Goal: Information Seeking & Learning: Learn about a topic

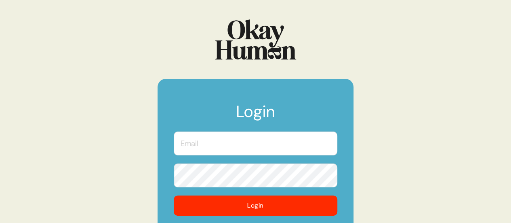
click at [214, 143] on input "text" at bounding box center [256, 143] width 164 height 24
click at [233, 139] on input "text" at bounding box center [256, 143] width 164 height 24
click at [205, 143] on input "text" at bounding box center [256, 143] width 164 height 24
click at [0, 222] on com-1password-button at bounding box center [0, 223] width 0 height 0
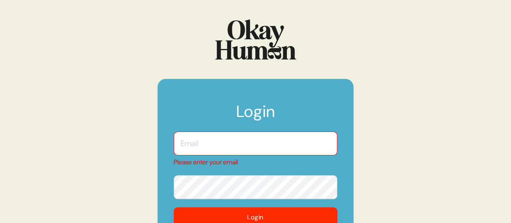
type input "kristin@sympler.co"
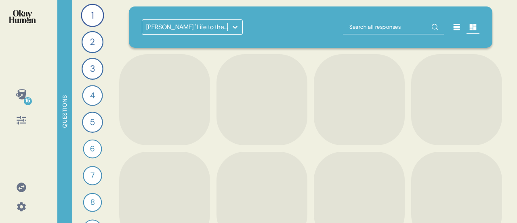
click at [232, 25] on icon at bounding box center [235, 27] width 8 height 8
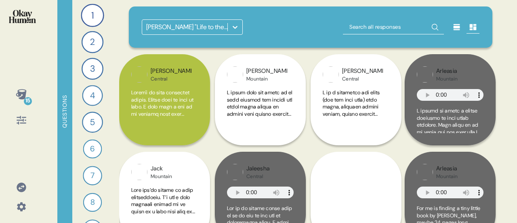
click at [233, 32] on div at bounding box center [235, 27] width 15 height 15
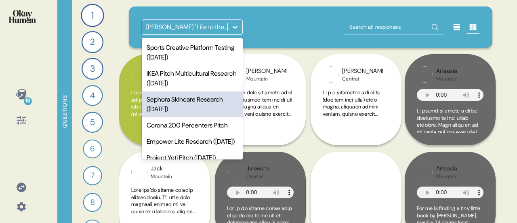
click at [188, 102] on div "Sephora Skincare Research (Sep 2024)" at bounding box center [192, 104] width 101 height 26
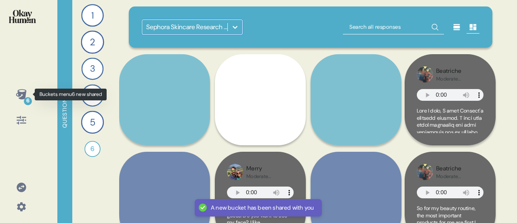
click at [23, 96] on icon at bounding box center [21, 94] width 11 height 10
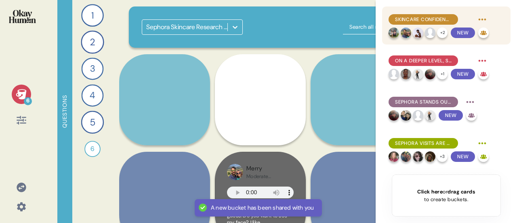
click at [447, 17] on span "Skincare confidence functionally arises from positive results." at bounding box center [423, 19] width 57 height 7
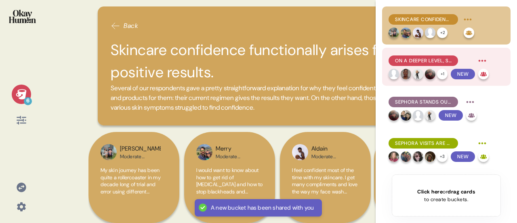
click at [434, 59] on span "On a deeper level, skincare confidence means knowing one's skin, and the certai…" at bounding box center [423, 60] width 57 height 7
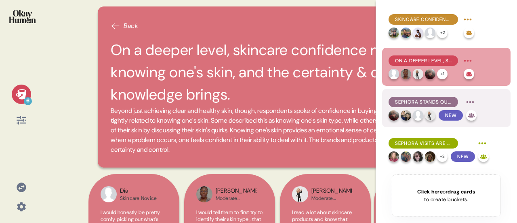
click at [426, 101] on span "Sephora stands out as a great choice for new product discovery and specialty pr…" at bounding box center [423, 101] width 57 height 7
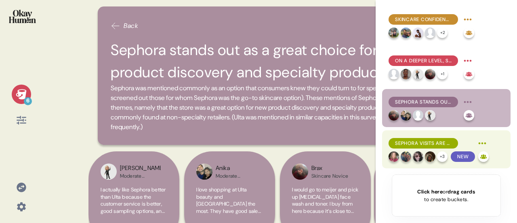
click at [426, 141] on span "Sephora visits are more sensory, relational, and memorable than more general re…" at bounding box center [423, 142] width 57 height 7
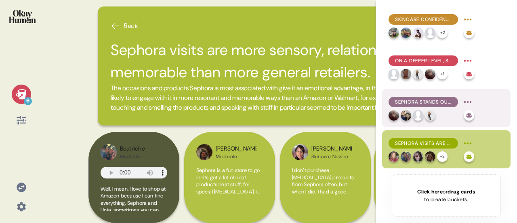
click at [425, 99] on span "Sephora stands out as a great choice for new product discovery and specialty pr…" at bounding box center [423, 101] width 57 height 7
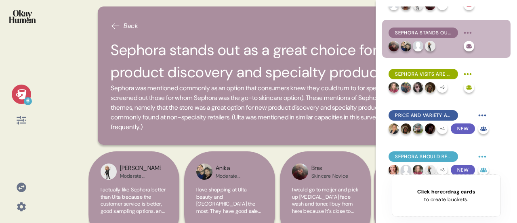
scroll to position [76, 0]
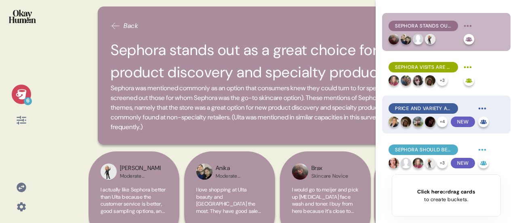
click at [426, 111] on span "Price and variety are linked issues for Sephora, and it's more than just wantin…" at bounding box center [423, 108] width 57 height 7
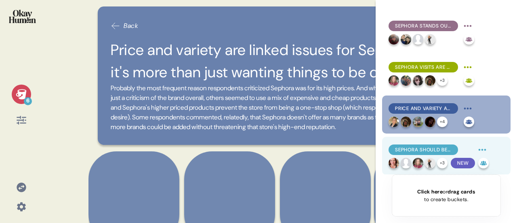
click at [428, 150] on span "Sephora should be more welcoming for older, diverse, or less experienced consum…" at bounding box center [423, 149] width 57 height 7
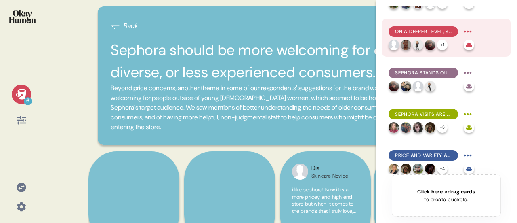
scroll to position [0, 0]
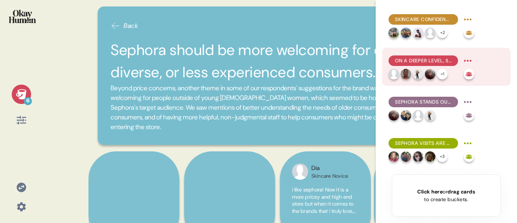
click at [422, 59] on span "On a deeper level, skincare confidence means knowing one's skin, and the certai…" at bounding box center [423, 60] width 57 height 7
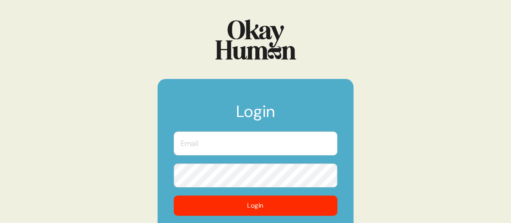
click at [229, 144] on input "text" at bounding box center [256, 143] width 164 height 24
type input "kristin@sympler.co"
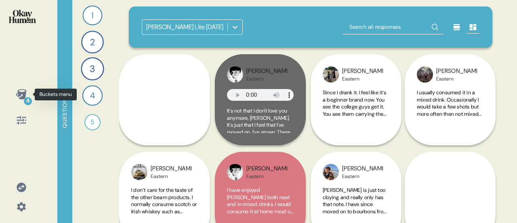
click at [27, 96] on div "4" at bounding box center [21, 93] width 19 height 19
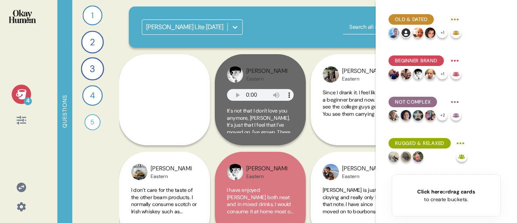
click at [236, 28] on icon at bounding box center [235, 27] width 8 height 8
click at [237, 32] on div at bounding box center [235, 27] width 15 height 15
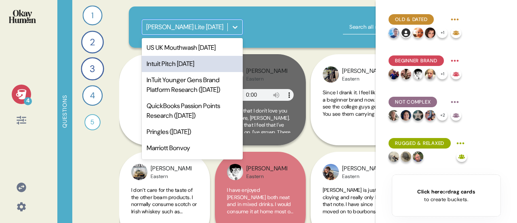
click at [199, 59] on div "Intuit Pitch March 2025" at bounding box center [192, 64] width 101 height 16
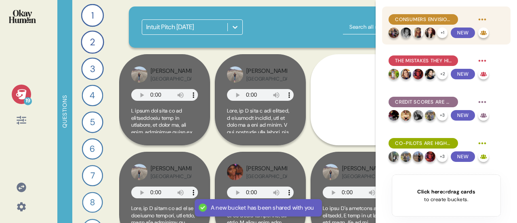
click at [430, 16] on span "Consumers envision the ideal financial journey as overcoming hardship through d…" at bounding box center [423, 19] width 57 height 7
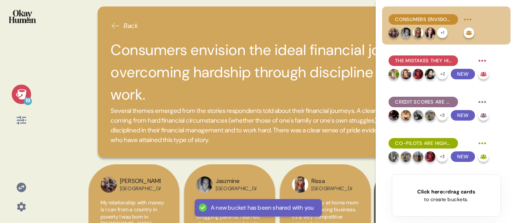
click at [80, 139] on div "19 Back Consumers envision the ideal financial journey as overcoming hardship t…" at bounding box center [258, 111] width 517 height 223
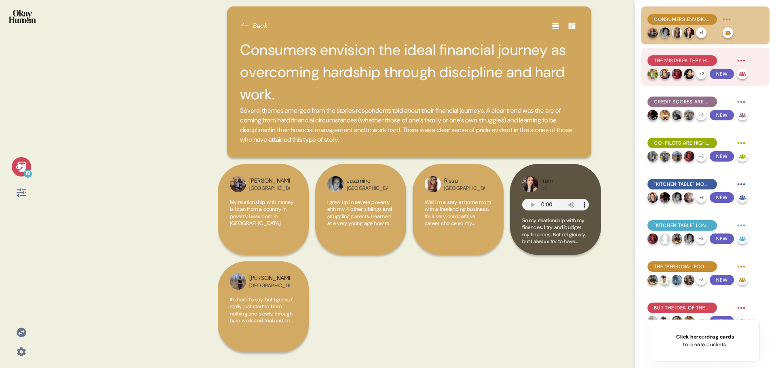
click at [511, 58] on span "The mistakes they highlight focus on carelessness: being scammed, overspending,…" at bounding box center [682, 60] width 57 height 7
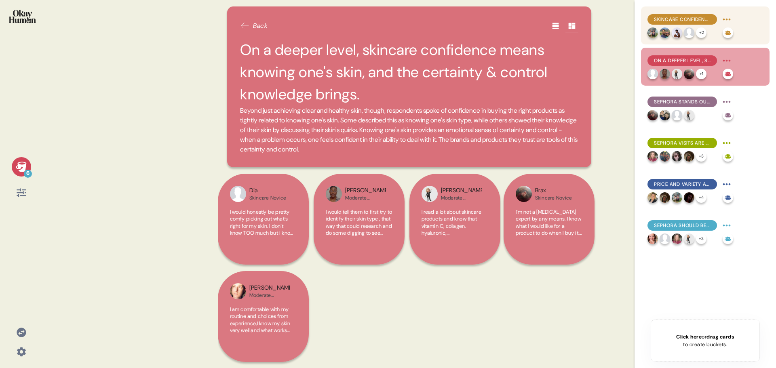
click at [686, 15] on div "Skincare confidence functionally arises from positive results." at bounding box center [683, 19] width 70 height 11
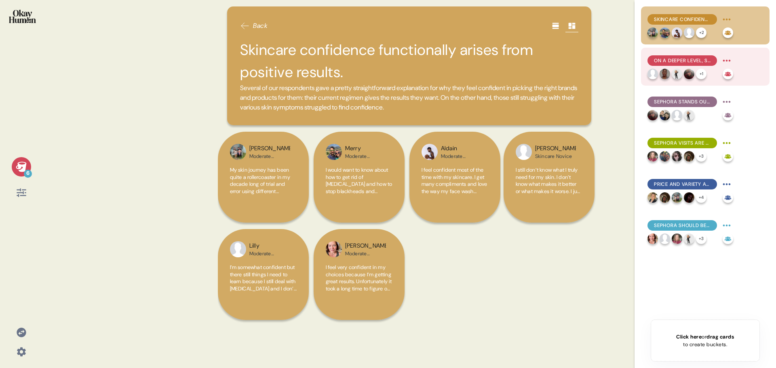
click at [676, 61] on span "On a deeper level, skincare confidence means knowing one's skin, and the certai…" at bounding box center [682, 60] width 57 height 7
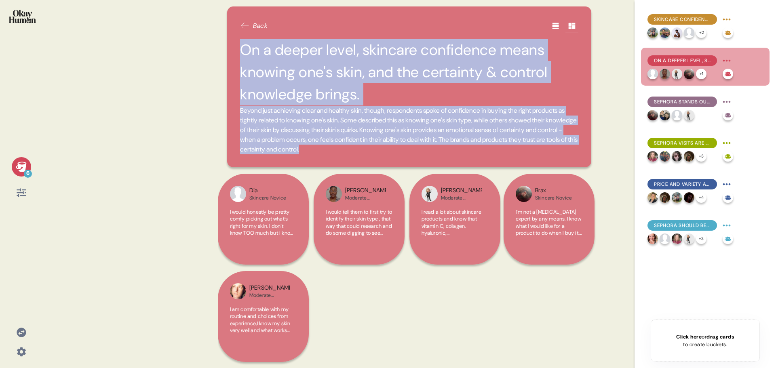
drag, startPoint x: 243, startPoint y: 51, endPoint x: 468, endPoint y: 154, distance: 246.9
click at [468, 154] on div "On a deeper level, skincare confidence means knowing one's skin, and the certai…" at bounding box center [409, 97] width 338 height 116
copy div "On a deeper level, skincare confidence means knowing one's skin, and the certai…"
click at [179, 113] on div "6 Back On a deeper level, skincare confidence means knowing one's skin, and the…" at bounding box center [388, 184] width 776 height 368
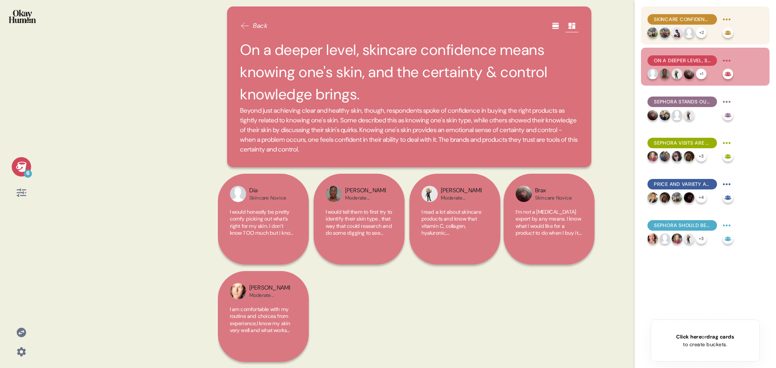
click at [703, 19] on span "Skincare confidence functionally arises from positive results." at bounding box center [682, 19] width 57 height 7
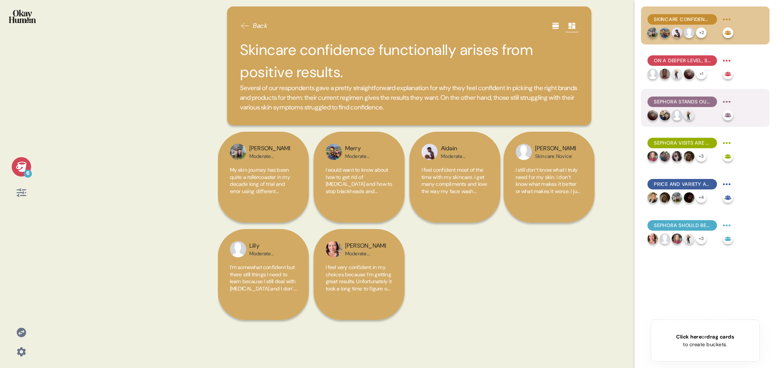
click at [697, 104] on span "Sephora stands out as a great choice for new product discovery and specialty pr…" at bounding box center [682, 101] width 57 height 7
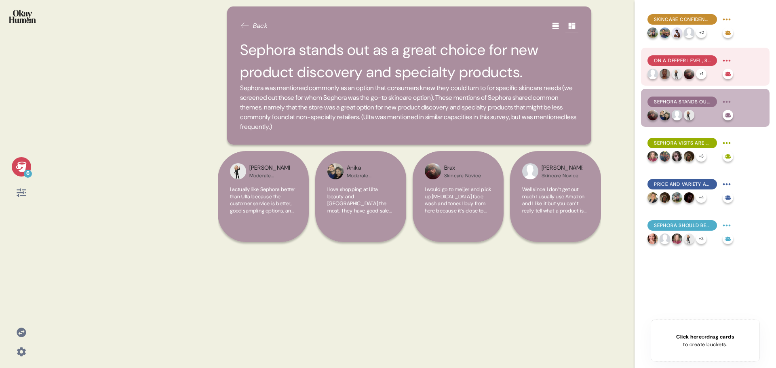
click at [692, 59] on span "On a deeper level, skincare confidence means knowing one's skin, and the certai…" at bounding box center [682, 60] width 57 height 7
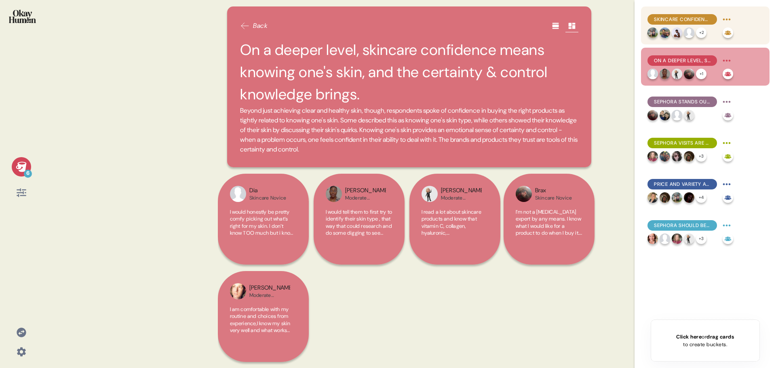
click at [688, 16] on span "Skincare confidence functionally arises from positive results." at bounding box center [682, 19] width 57 height 7
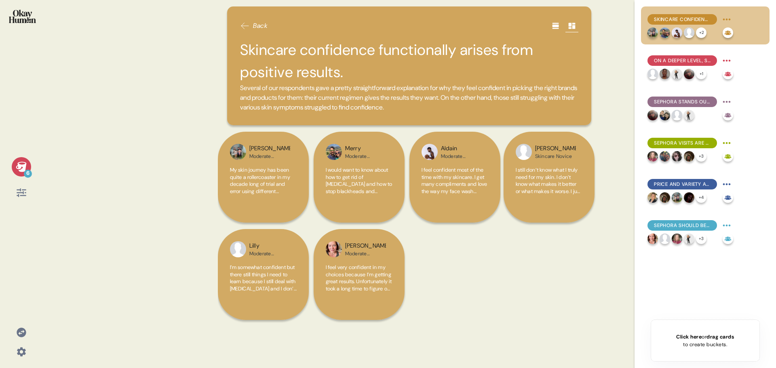
click at [20, 332] on icon at bounding box center [21, 332] width 9 height 9
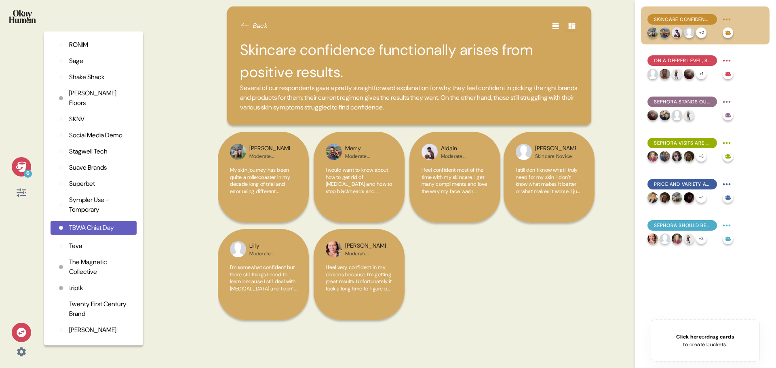
scroll to position [1870, 0]
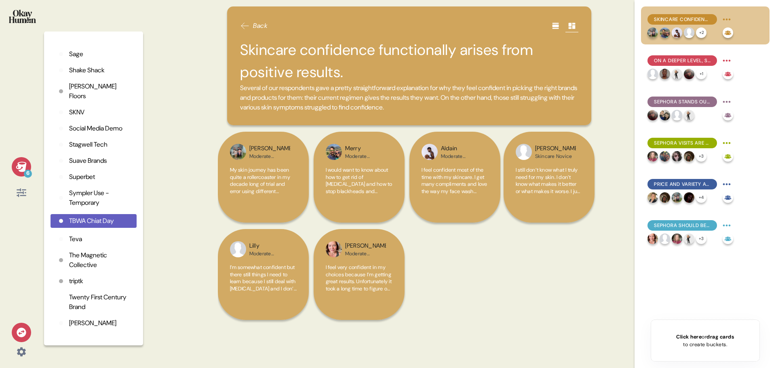
click at [78, 286] on p "triptk" at bounding box center [76, 281] width 14 height 10
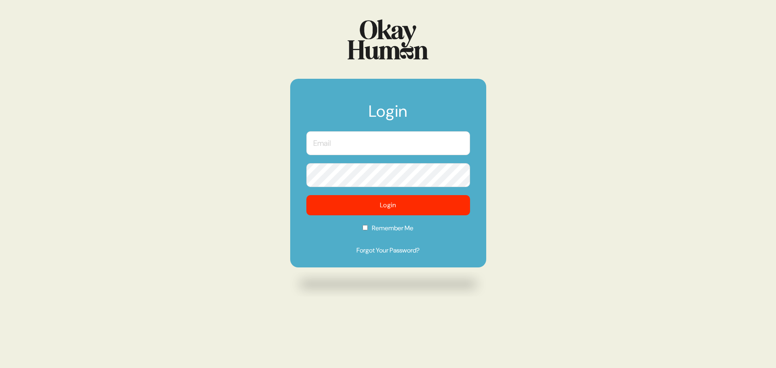
click at [388, 146] on input "text" at bounding box center [388, 143] width 164 height 24
type input "[PERSON_NAME][EMAIL_ADDRESS][DOMAIN_NAME]"
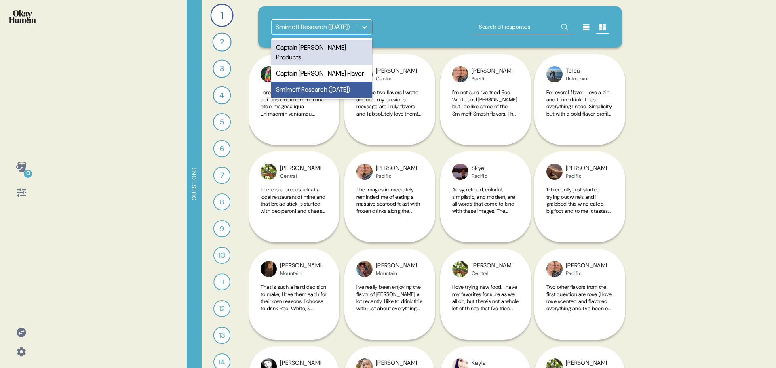
click at [367, 25] on icon at bounding box center [365, 27] width 8 height 8
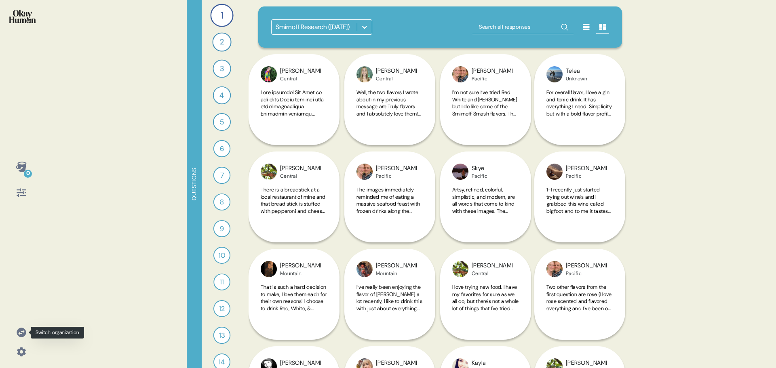
click at [21, 331] on icon at bounding box center [21, 332] width 11 height 11
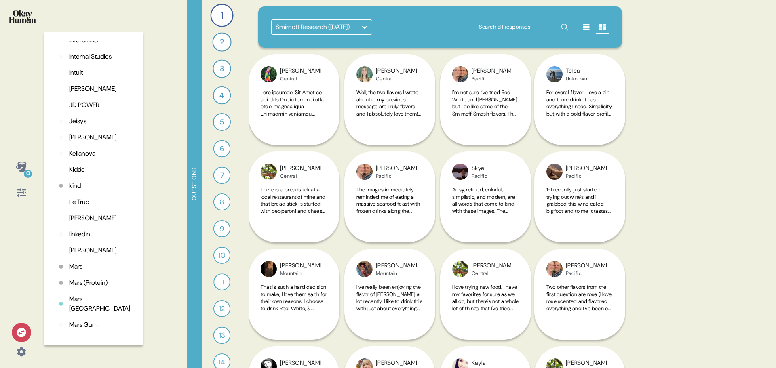
scroll to position [1148, 0]
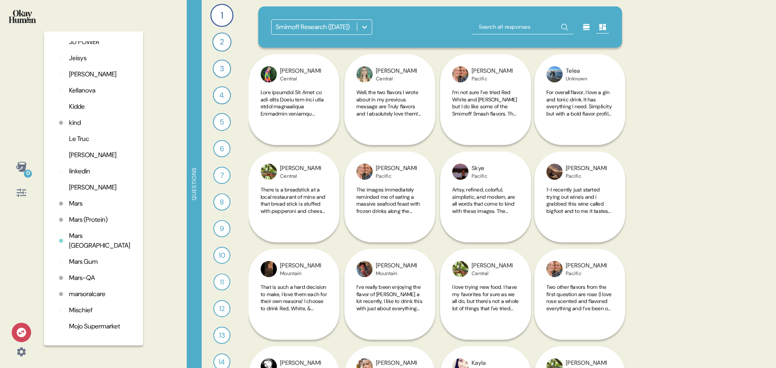
click at [87, 192] on p "Luquire" at bounding box center [92, 188] width 47 height 10
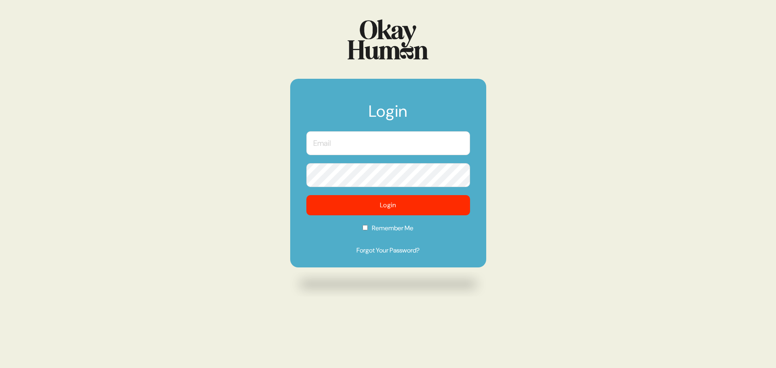
click at [405, 139] on input "text" at bounding box center [388, 143] width 164 height 24
type input "[PERSON_NAME][EMAIL_ADDRESS][DOMAIN_NAME]"
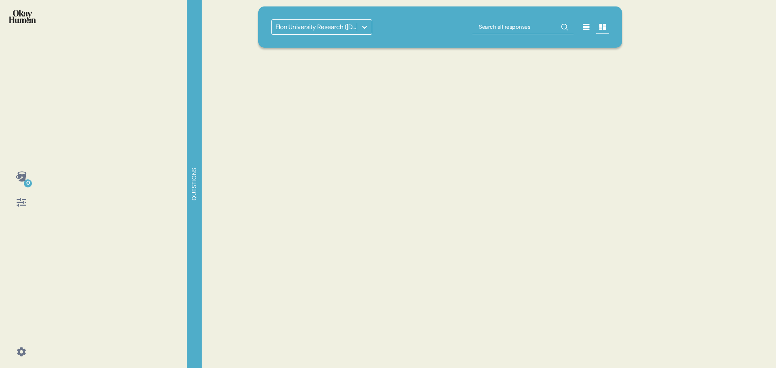
click at [361, 28] on icon at bounding box center [365, 27] width 8 height 8
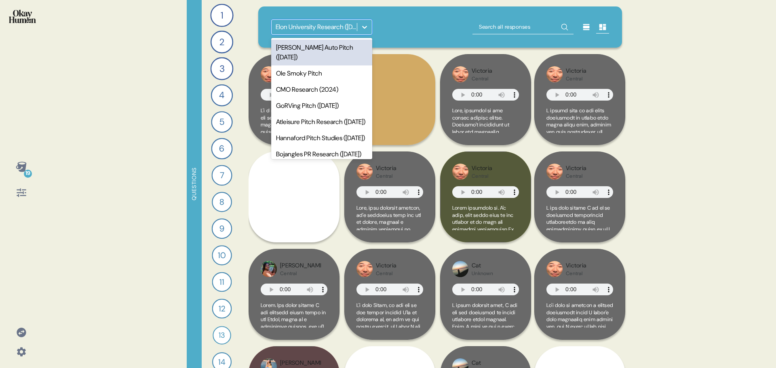
click at [359, 31] on div at bounding box center [364, 27] width 15 height 15
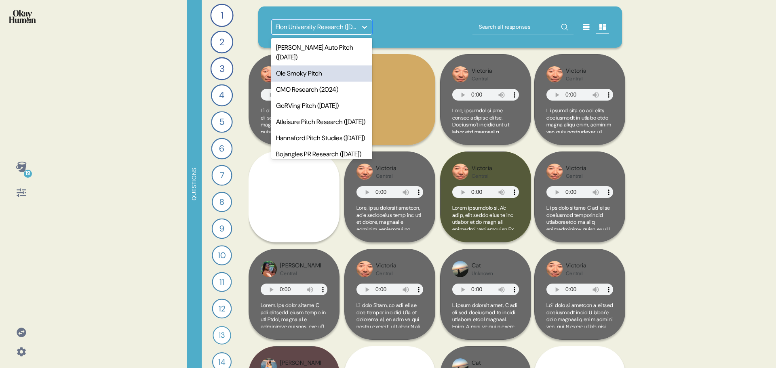
click at [317, 65] on div "Ole Smoky Pitch" at bounding box center [321, 73] width 101 height 16
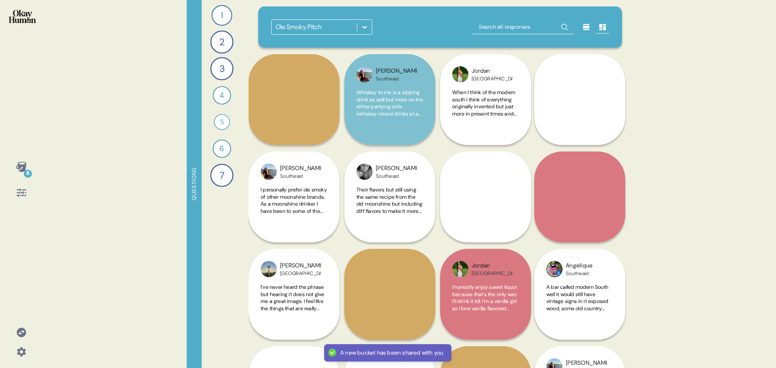
click at [17, 168] on icon at bounding box center [21, 167] width 11 height 10
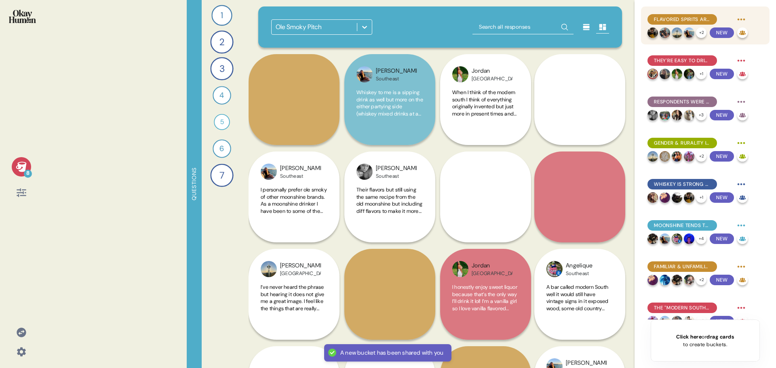
click at [701, 15] on div "Flavored spirits are fundamentally social and fun drinks that can be both energ…" at bounding box center [683, 19] width 70 height 11
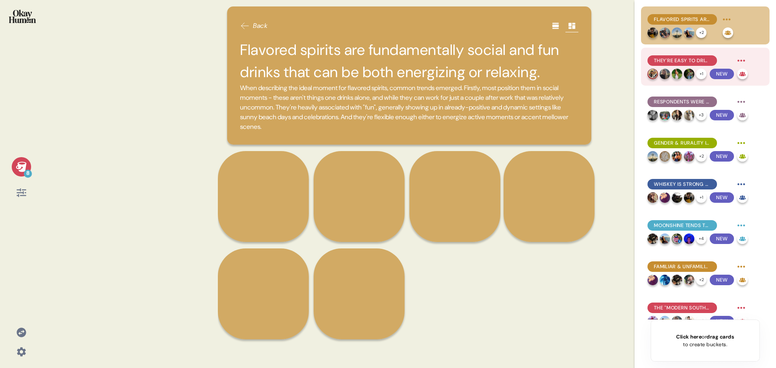
click at [680, 59] on span "They're easy to drink, and that accessibility is central to their appeal." at bounding box center [682, 60] width 57 height 7
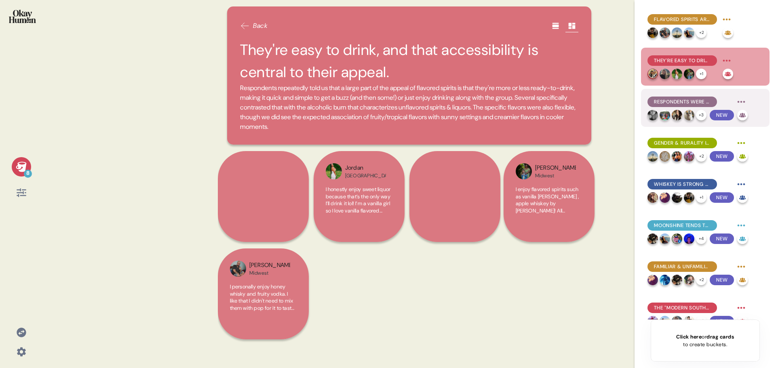
click at [693, 101] on span "Respondents were very ready to try something new in moonshine, though some seem…" at bounding box center [682, 101] width 57 height 7
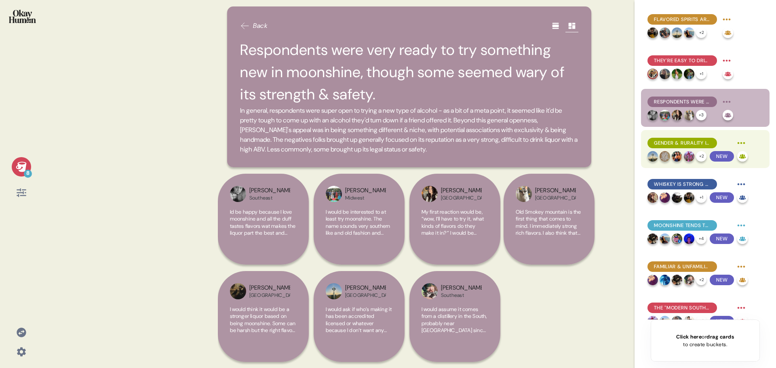
click at [694, 144] on span "Gender & rurality impact what spirits feel like natural fits for any given cons…" at bounding box center [682, 142] width 57 height 7
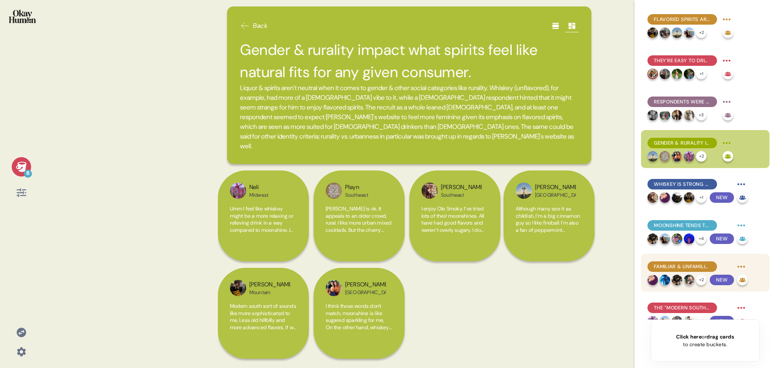
click at [686, 269] on span "Familiar & unfamiliar respondents praised Ole Smoky's range of flavors." at bounding box center [682, 266] width 57 height 7
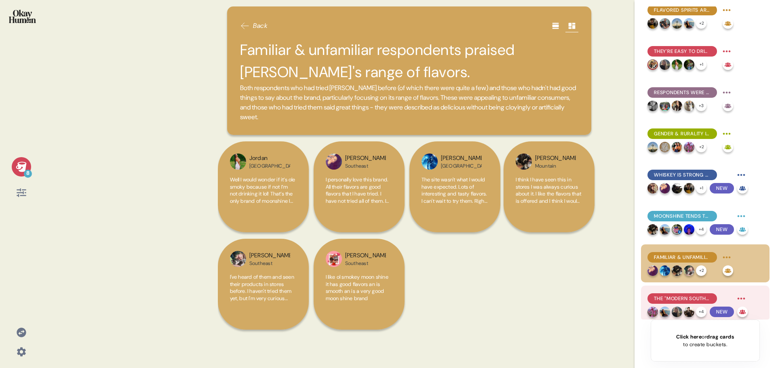
scroll to position [13, 0]
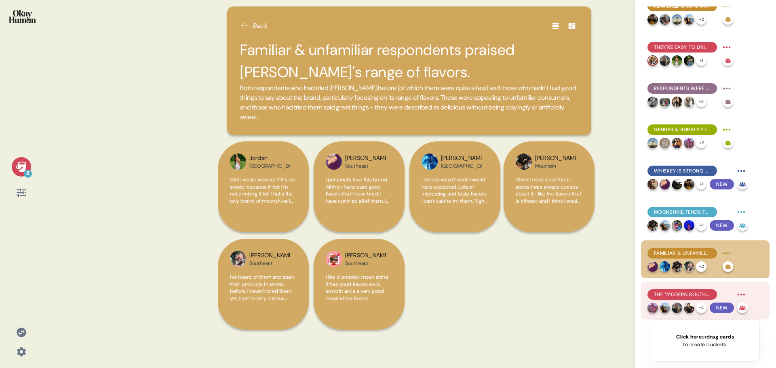
click at [682, 297] on span "The "Modern South" describes a more diverse and urban South, which most appreci…" at bounding box center [682, 294] width 57 height 7
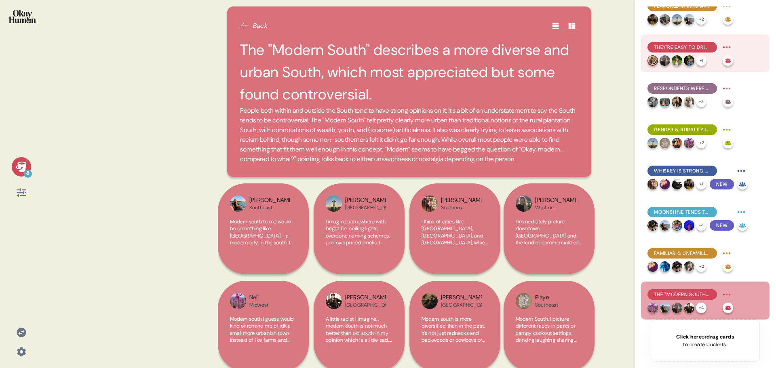
click at [684, 58] on img at bounding box center [689, 60] width 11 height 11
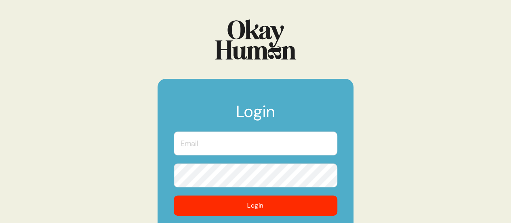
click at [251, 140] on input "text" at bounding box center [256, 143] width 164 height 24
type input "[PERSON_NAME][EMAIL_ADDRESS][DOMAIN_NAME]"
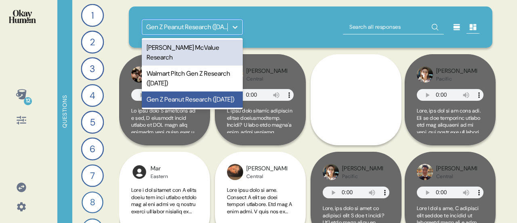
click at [230, 24] on div at bounding box center [235, 27] width 15 height 15
click at [216, 46] on div "[PERSON_NAME] McValue Research" at bounding box center [192, 53] width 101 height 26
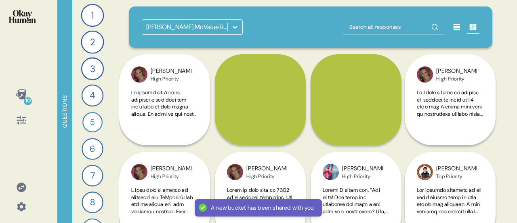
click at [23, 96] on icon at bounding box center [21, 94] width 11 height 10
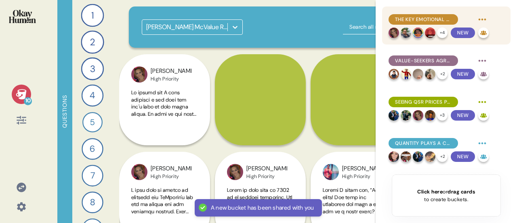
click at [445, 18] on span "The key emotional payoff of finding value is excitement, along with feelings of…" at bounding box center [423, 19] width 57 height 7
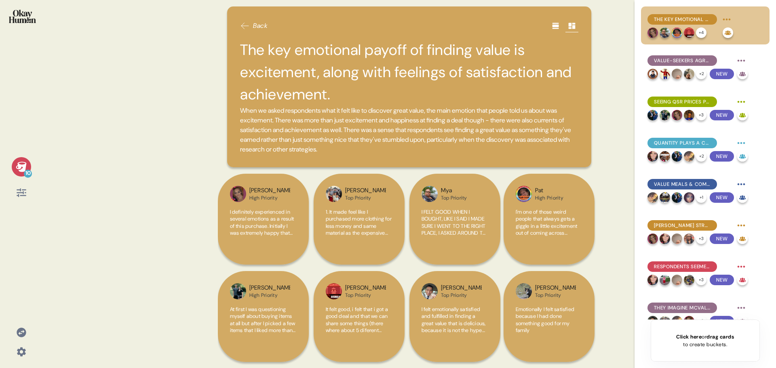
click at [169, 148] on div "10 Back The key emotional payoff of finding value is excitement, along with fee…" at bounding box center [388, 184] width 776 height 368
click at [511, 61] on span "Value-seekers agree that finding value in QSRs is harder now than ever." at bounding box center [682, 60] width 57 height 7
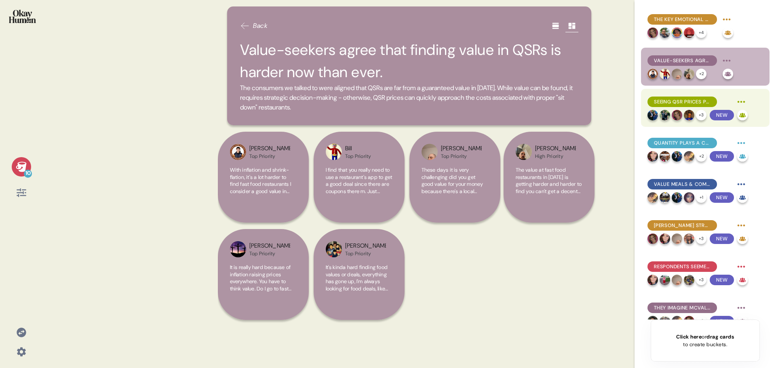
click at [511, 105] on span "Seeing QSR prices provoke feelings of stress, disbelief, and despair." at bounding box center [682, 101] width 57 height 7
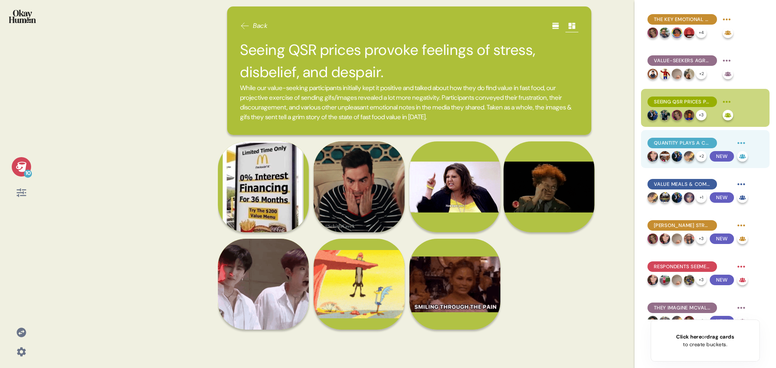
click at [511, 142] on span "Quantity plays a central role in QSR value, with feeling the good kind of full …" at bounding box center [682, 142] width 57 height 7
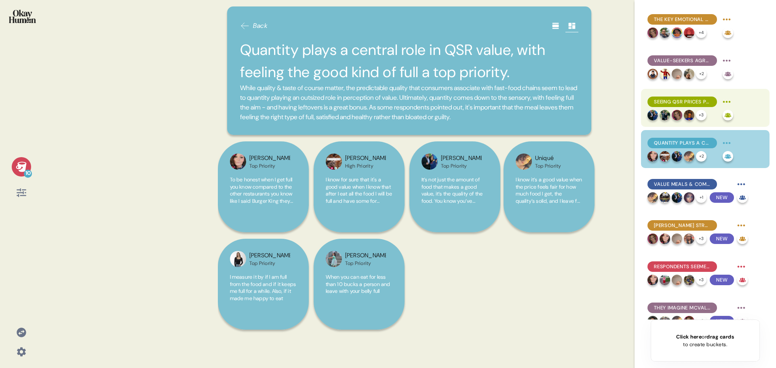
click at [511, 101] on span "Seeing QSR prices provoke feelings of stress, disbelief, and despair." at bounding box center [682, 101] width 57 height 7
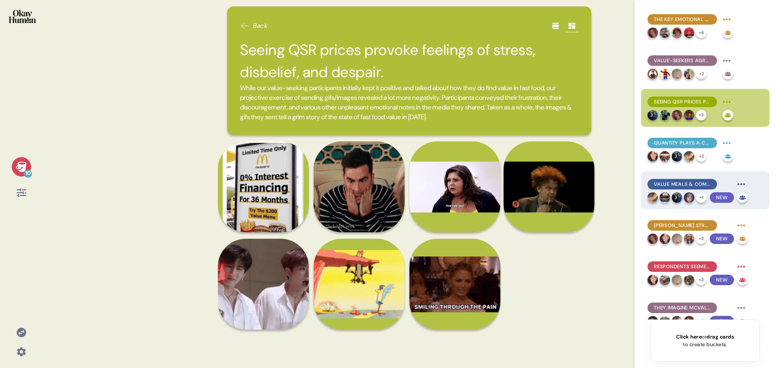
click at [511, 184] on span "Value meals & combos, as well as app deals, are key strategies for locating QSR…" at bounding box center [682, 184] width 57 height 7
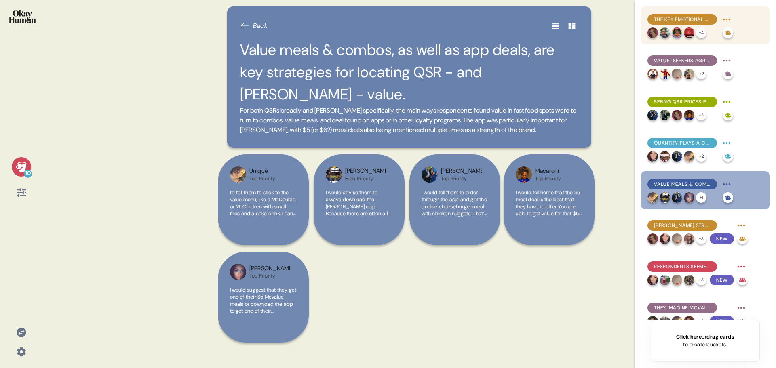
click at [511, 23] on span "The key emotional payoff of finding value is excitement, along with feelings of…" at bounding box center [682, 19] width 57 height 7
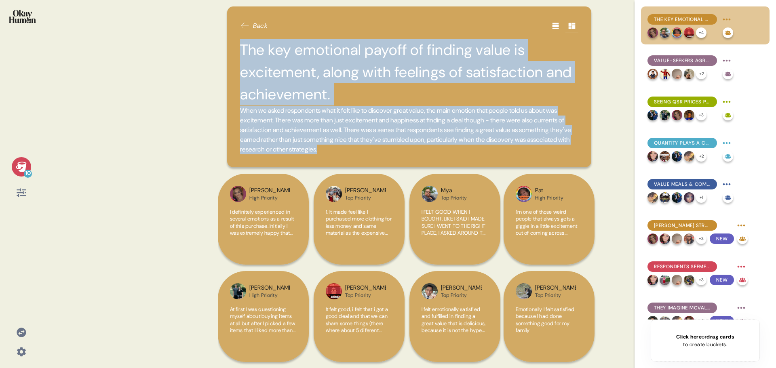
drag, startPoint x: 242, startPoint y: 50, endPoint x: 509, endPoint y: 151, distance: 285.7
click at [509, 151] on div "The key emotional payoff of finding value is excitement, along with feelings of…" at bounding box center [409, 97] width 338 height 116
copy div "The key emotional payoff of finding value is excitement, along with feelings of…"
